Goal: Task Accomplishment & Management: Use online tool/utility

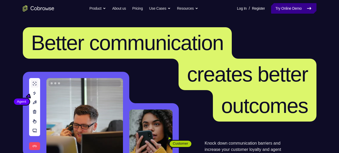
click at [274, 3] on link "Try Online Demo" at bounding box center [293, 8] width 45 height 10
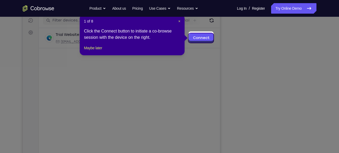
scroll to position [67, 0]
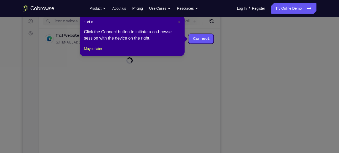
click at [180, 21] on span "×" at bounding box center [179, 22] width 2 height 4
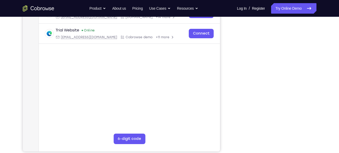
scroll to position [85, 0]
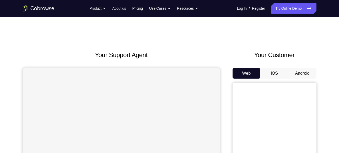
scroll to position [24, 0]
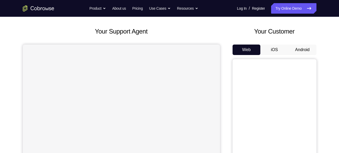
click at [298, 52] on button "Android" at bounding box center [302, 50] width 28 height 10
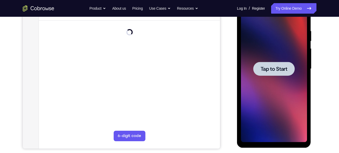
scroll to position [0, 0]
click at [270, 70] on span "Tap to Start" at bounding box center [273, 68] width 27 height 5
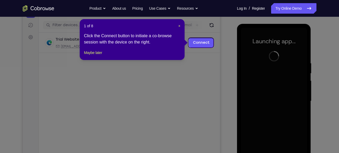
scroll to position [63, 0]
click at [180, 26] on span "×" at bounding box center [179, 26] width 2 height 4
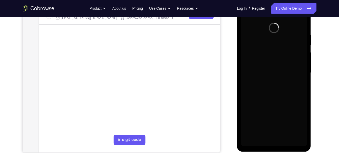
scroll to position [91, 0]
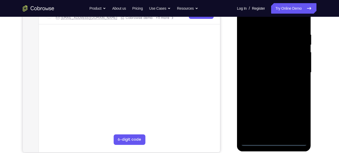
click at [274, 143] on div at bounding box center [274, 72] width 66 height 147
click at [297, 116] on div at bounding box center [274, 72] width 66 height 147
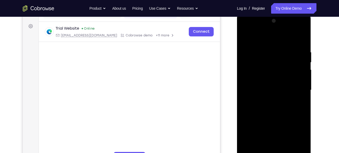
scroll to position [91, 0]
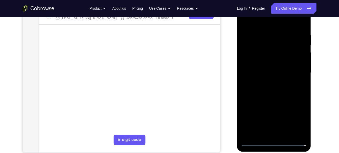
click at [274, 142] on div at bounding box center [274, 72] width 66 height 147
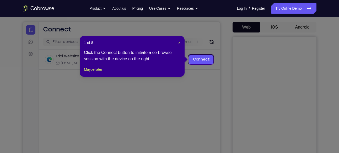
scroll to position [46, 0]
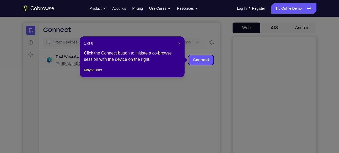
click at [179, 43] on span "×" at bounding box center [179, 43] width 2 height 4
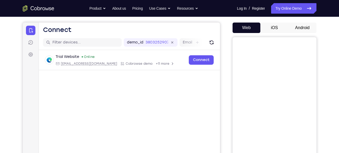
click at [300, 26] on button "Android" at bounding box center [302, 28] width 28 height 10
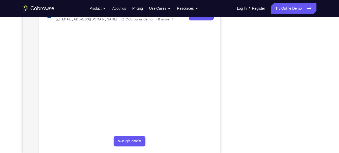
scroll to position [90, 0]
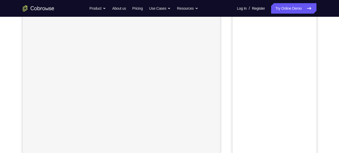
click at [284, 12] on link "Try Online Demo" at bounding box center [293, 8] width 45 height 10
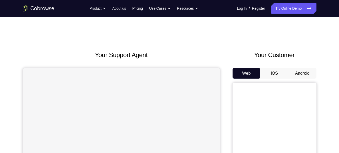
click at [300, 73] on button "Android" at bounding box center [302, 73] width 28 height 10
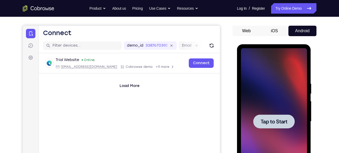
click at [275, 120] on span "Tap to Start" at bounding box center [273, 121] width 27 height 5
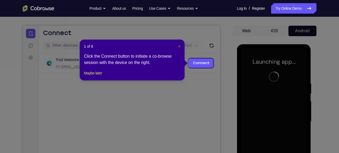
click at [179, 45] on span "×" at bounding box center [179, 46] width 2 height 4
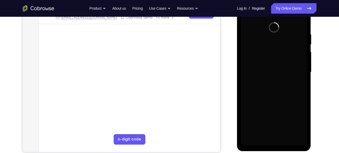
scroll to position [91, 0]
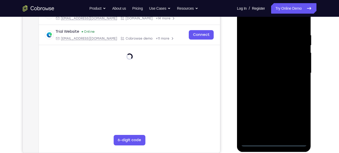
click at [271, 143] on div at bounding box center [274, 73] width 66 height 147
click at [296, 120] on div at bounding box center [274, 73] width 66 height 147
click at [279, 19] on div at bounding box center [274, 73] width 66 height 147
click at [296, 73] on div at bounding box center [274, 73] width 66 height 147
click at [268, 82] on div at bounding box center [274, 73] width 66 height 147
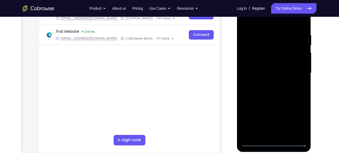
click at [257, 64] on div at bounding box center [274, 73] width 66 height 147
click at [259, 62] on div at bounding box center [274, 73] width 66 height 147
click at [273, 73] on div at bounding box center [274, 73] width 66 height 147
click at [274, 90] on div at bounding box center [274, 73] width 66 height 147
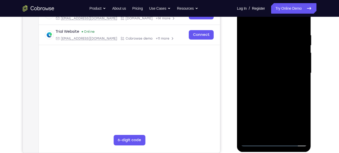
click at [275, 89] on div at bounding box center [274, 73] width 66 height 147
click at [269, 98] on div at bounding box center [274, 73] width 66 height 147
click at [273, 51] on div at bounding box center [274, 73] width 66 height 147
click at [276, 59] on div at bounding box center [274, 73] width 66 height 147
click at [267, 51] on div at bounding box center [274, 73] width 66 height 147
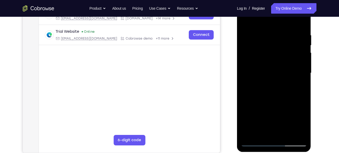
click at [277, 63] on div at bounding box center [274, 73] width 66 height 147
click at [278, 94] on div at bounding box center [274, 73] width 66 height 147
click at [289, 134] on div at bounding box center [274, 73] width 66 height 147
click at [280, 101] on div at bounding box center [274, 73] width 66 height 147
click at [275, 78] on div at bounding box center [274, 73] width 66 height 147
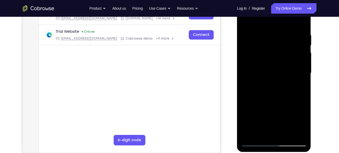
click at [262, 131] on div at bounding box center [274, 73] width 66 height 147
drag, startPoint x: 254, startPoint y: 133, endPoint x: 254, endPoint y: 126, distance: 7.3
click at [254, 126] on div at bounding box center [274, 73] width 66 height 147
click at [271, 37] on div at bounding box center [274, 73] width 66 height 147
click at [273, 130] on div at bounding box center [274, 73] width 66 height 147
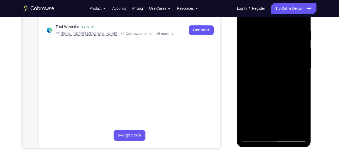
scroll to position [95, 0]
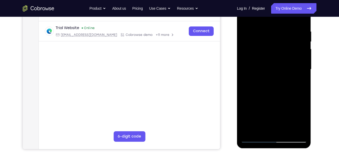
drag, startPoint x: 261, startPoint y: 88, endPoint x: 262, endPoint y: 41, distance: 47.4
click at [262, 41] on div at bounding box center [274, 69] width 66 height 147
drag, startPoint x: 272, startPoint y: 80, endPoint x: 280, endPoint y: 49, distance: 32.5
click at [280, 49] on div at bounding box center [274, 69] width 66 height 147
drag, startPoint x: 275, startPoint y: 86, endPoint x: 275, endPoint y: 68, distance: 18.9
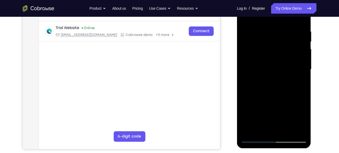
click at [275, 68] on div at bounding box center [274, 69] width 66 height 147
drag, startPoint x: 275, startPoint y: 119, endPoint x: 276, endPoint y: 67, distance: 52.1
click at [276, 67] on div at bounding box center [274, 69] width 66 height 147
drag, startPoint x: 274, startPoint y: 112, endPoint x: 271, endPoint y: 68, distance: 43.8
click at [271, 68] on div at bounding box center [274, 69] width 66 height 147
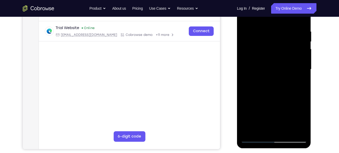
drag, startPoint x: 263, startPoint y: 108, endPoint x: 263, endPoint y: 79, distance: 29.1
click at [263, 79] on div at bounding box center [274, 69] width 66 height 147
click at [255, 128] on div at bounding box center [274, 69] width 66 height 147
click at [257, 63] on div at bounding box center [274, 69] width 66 height 147
click at [296, 129] on div at bounding box center [274, 69] width 66 height 147
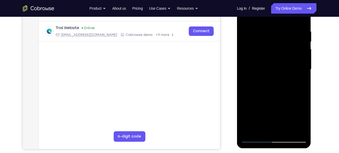
click at [257, 138] on div at bounding box center [274, 69] width 66 height 147
click at [260, 129] on div at bounding box center [274, 69] width 66 height 147
drag, startPoint x: 262, startPoint y: 101, endPoint x: 268, endPoint y: 111, distance: 12.1
click at [268, 111] on div at bounding box center [274, 69] width 66 height 147
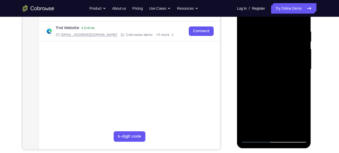
click at [268, 111] on div at bounding box center [274, 69] width 66 height 147
click at [261, 111] on div at bounding box center [274, 69] width 66 height 147
click at [256, 110] on div at bounding box center [274, 69] width 66 height 147
click at [298, 82] on div at bounding box center [274, 69] width 66 height 147
click at [246, 18] on div at bounding box center [274, 69] width 66 height 147
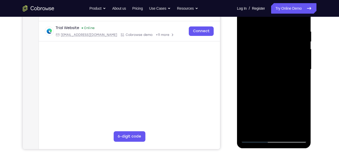
click at [268, 96] on div at bounding box center [274, 69] width 66 height 147
click at [267, 126] on div at bounding box center [274, 69] width 66 height 147
click at [274, 110] on div at bounding box center [274, 69] width 66 height 147
click at [257, 111] on div at bounding box center [274, 69] width 66 height 147
click at [284, 101] on div at bounding box center [274, 69] width 66 height 147
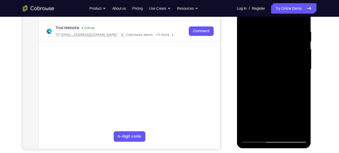
click at [254, 128] on div at bounding box center [274, 69] width 66 height 147
click at [259, 99] on div at bounding box center [274, 69] width 66 height 147
click at [299, 78] on div at bounding box center [274, 69] width 66 height 147
click at [244, 19] on div at bounding box center [274, 69] width 66 height 147
click at [255, 137] on div at bounding box center [274, 69] width 66 height 147
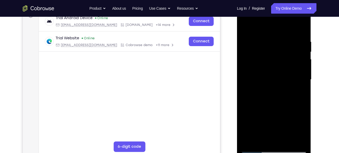
scroll to position [84, 0]
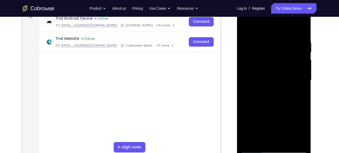
click at [246, 26] on div at bounding box center [274, 80] width 66 height 147
click at [265, 36] on div at bounding box center [274, 80] width 66 height 147
click at [301, 29] on div at bounding box center [274, 80] width 66 height 147
click at [282, 37] on div at bounding box center [274, 80] width 66 height 147
click at [301, 28] on div at bounding box center [274, 80] width 66 height 147
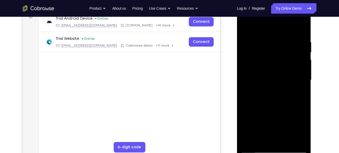
click at [303, 27] on div at bounding box center [274, 80] width 66 height 147
click at [287, 141] on div at bounding box center [274, 80] width 66 height 147
click at [282, 108] on div at bounding box center [274, 80] width 66 height 147
click at [270, 139] on div at bounding box center [274, 80] width 66 height 147
click at [275, 119] on div at bounding box center [274, 80] width 66 height 147
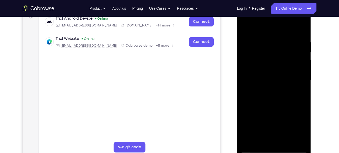
click at [291, 112] on div at bounding box center [274, 80] width 66 height 147
click at [280, 130] on div at bounding box center [274, 80] width 66 height 147
click at [256, 122] on div at bounding box center [274, 80] width 66 height 147
click at [274, 119] on div at bounding box center [274, 80] width 66 height 147
click at [275, 139] on div at bounding box center [274, 80] width 66 height 147
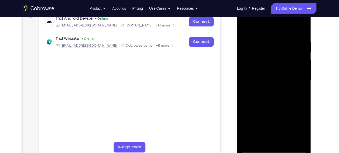
click at [278, 130] on div at bounding box center [274, 80] width 66 height 147
click at [274, 122] on div at bounding box center [274, 80] width 66 height 147
click at [269, 121] on div at bounding box center [274, 80] width 66 height 147
click at [284, 112] on div at bounding box center [274, 80] width 66 height 147
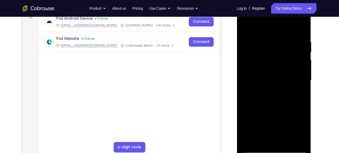
drag, startPoint x: 254, startPoint y: 140, endPoint x: 254, endPoint y: 133, distance: 6.8
click at [254, 133] on div at bounding box center [274, 80] width 66 height 147
click at [260, 121] on div at bounding box center [274, 80] width 66 height 147
click at [297, 90] on div at bounding box center [274, 80] width 66 height 147
click at [246, 28] on div at bounding box center [274, 80] width 66 height 147
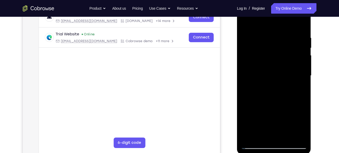
scroll to position [89, 0]
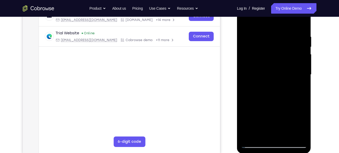
click at [247, 21] on div at bounding box center [274, 74] width 66 height 147
click at [287, 136] on div at bounding box center [274, 74] width 66 height 147
